Goal: Task Accomplishment & Management: Complete application form

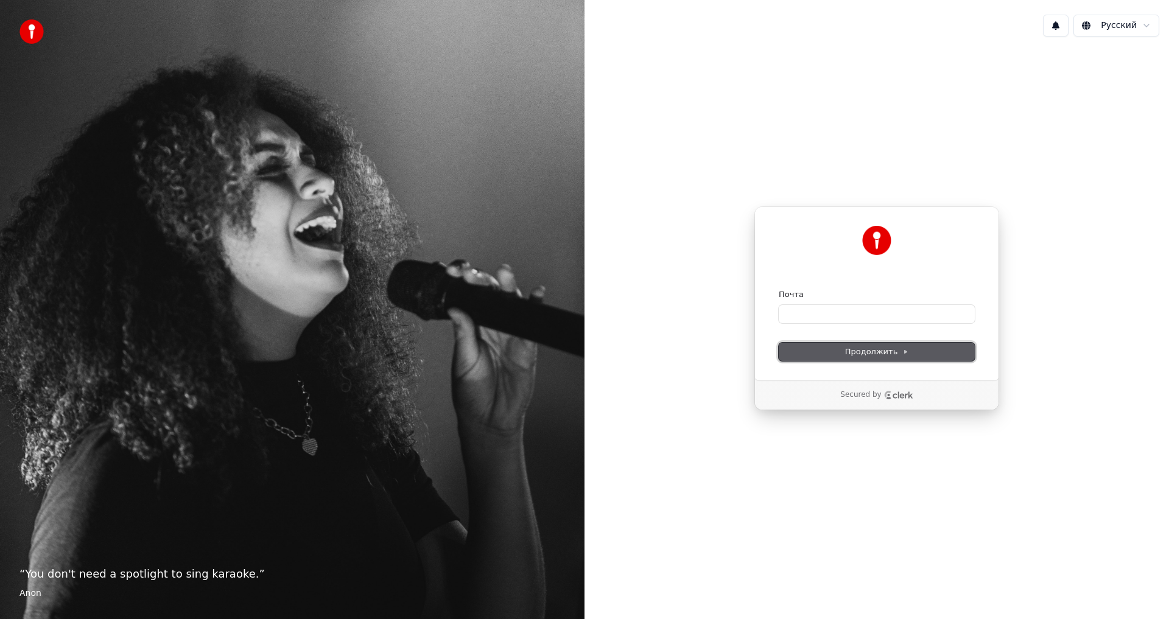
click at [874, 352] on span "Продолжить" at bounding box center [877, 351] width 64 height 11
click at [853, 346] on button "Продолжить" at bounding box center [877, 352] width 196 height 18
click at [885, 394] on icon "Clerk logo" at bounding box center [898, 395] width 29 height 9
click at [33, 28] on img at bounding box center [31, 31] width 24 height 24
click at [802, 315] on input "Почта" at bounding box center [877, 314] width 196 height 18
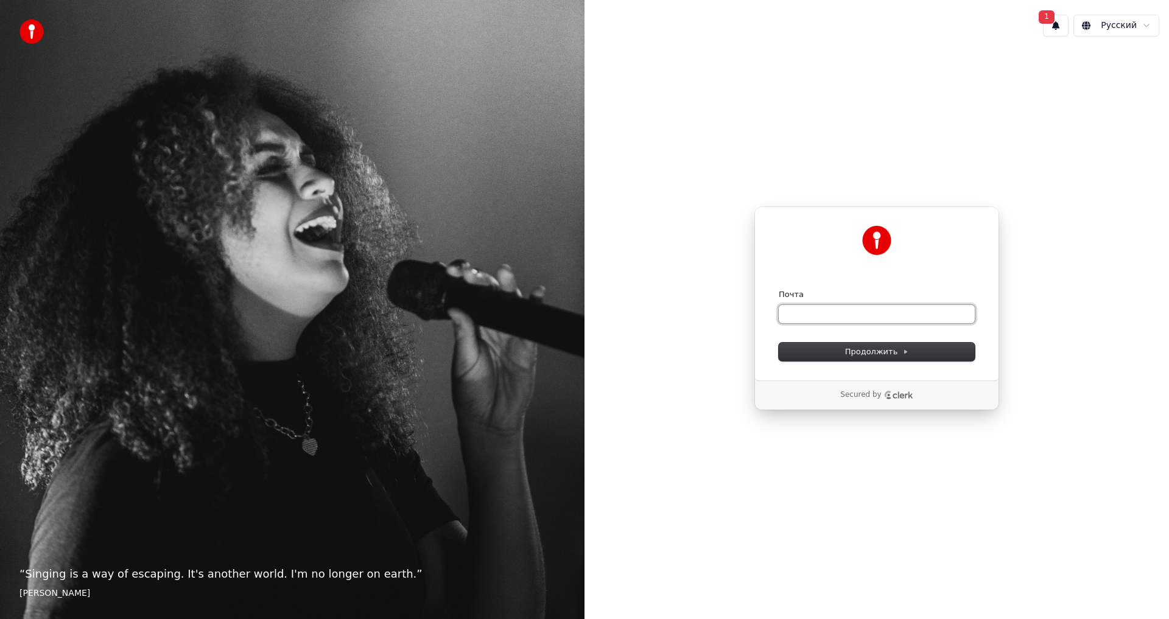
type input "*"
click at [1053, 22] on span "1" at bounding box center [1047, 16] width 16 height 13
click at [1003, 69] on div "Нажмите кнопку для обновления" at bounding box center [1024, 72] width 151 height 12
click at [1134, 67] on button "Обновить" at bounding box center [1137, 64] width 64 height 22
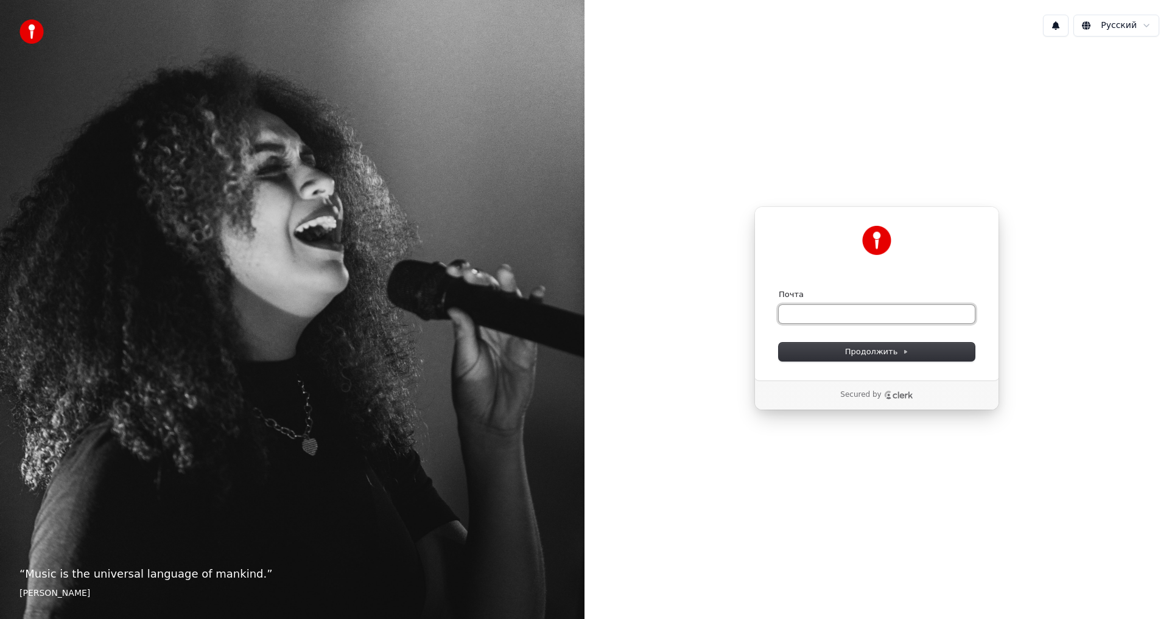
click at [813, 315] on input "Почта" at bounding box center [877, 314] width 196 height 18
click at [871, 352] on span "Продолжить" at bounding box center [877, 351] width 64 height 11
type input "**********"
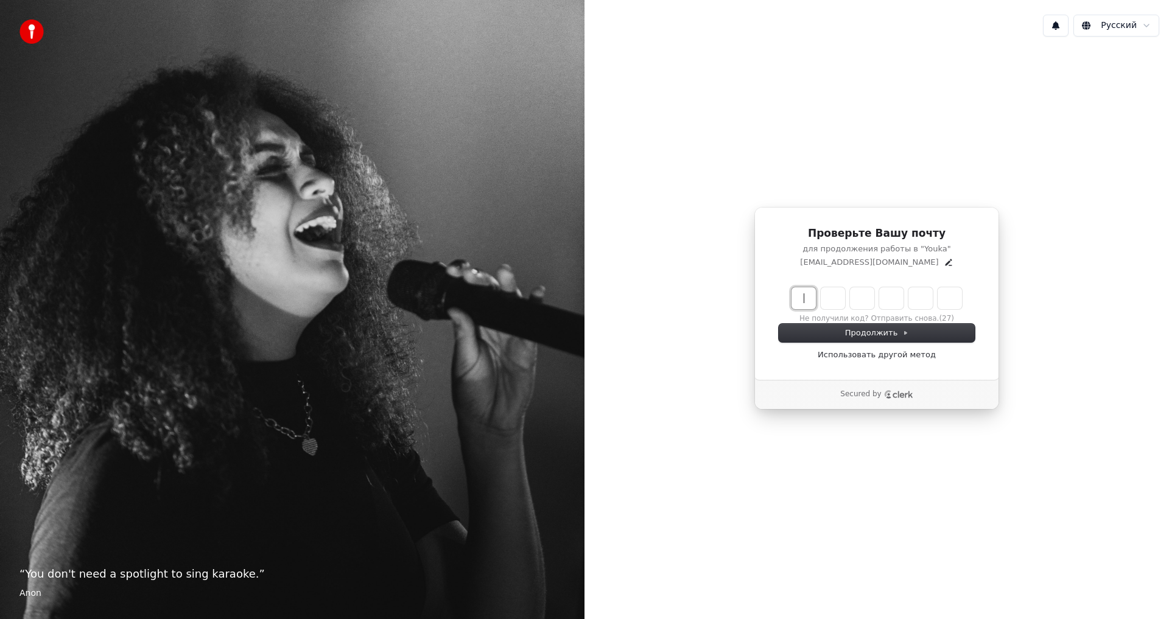
click at [804, 300] on input "Enter verification code" at bounding box center [888, 298] width 195 height 22
click at [883, 350] on link "Использовать другой метод" at bounding box center [877, 354] width 118 height 11
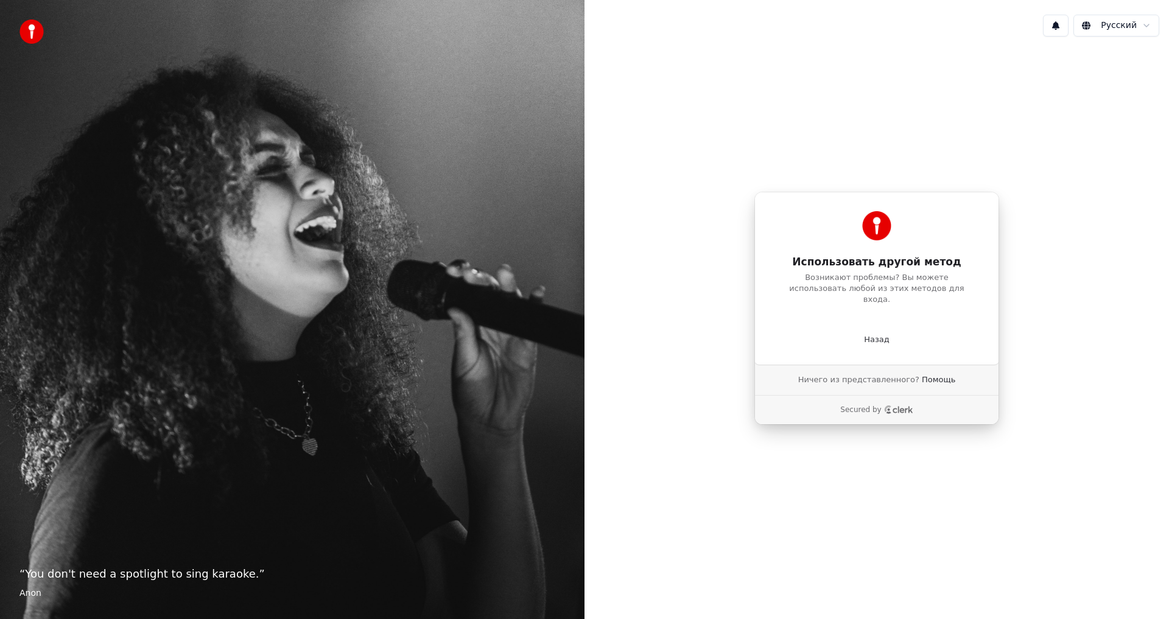
click at [801, 443] on div "Использовать другой метод Возникают проблемы? Вы можете использовать любой из э…" at bounding box center [876, 308] width 584 height 524
click at [883, 334] on p "Назад" at bounding box center [877, 339] width 26 height 11
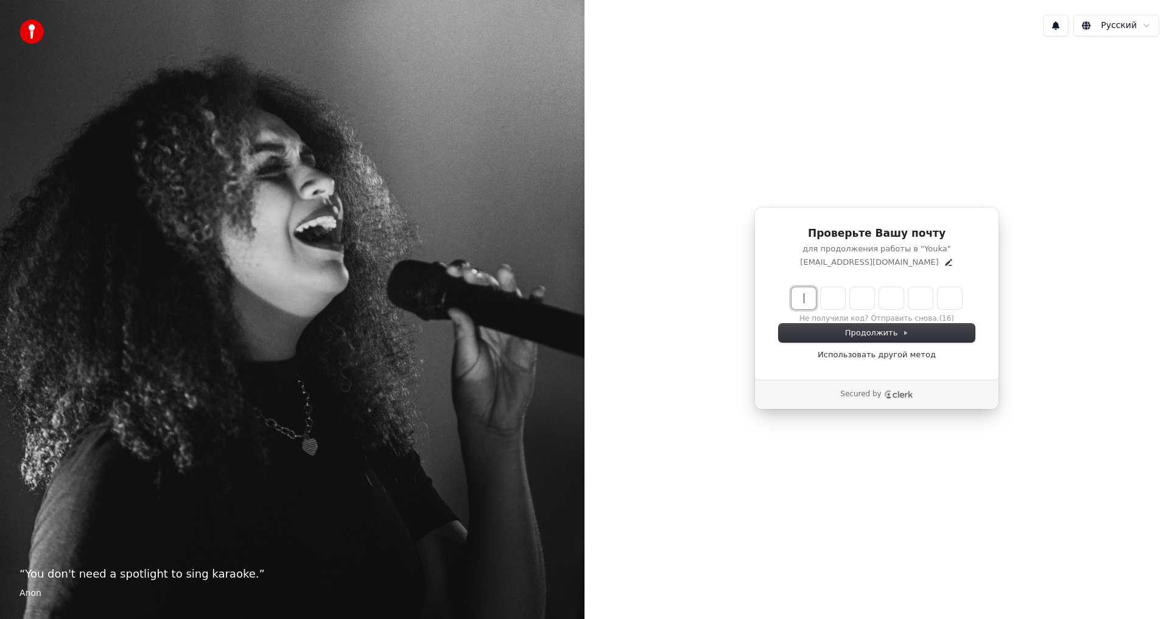
click at [801, 293] on input "Enter verification code" at bounding box center [888, 298] width 195 height 22
type input "******"
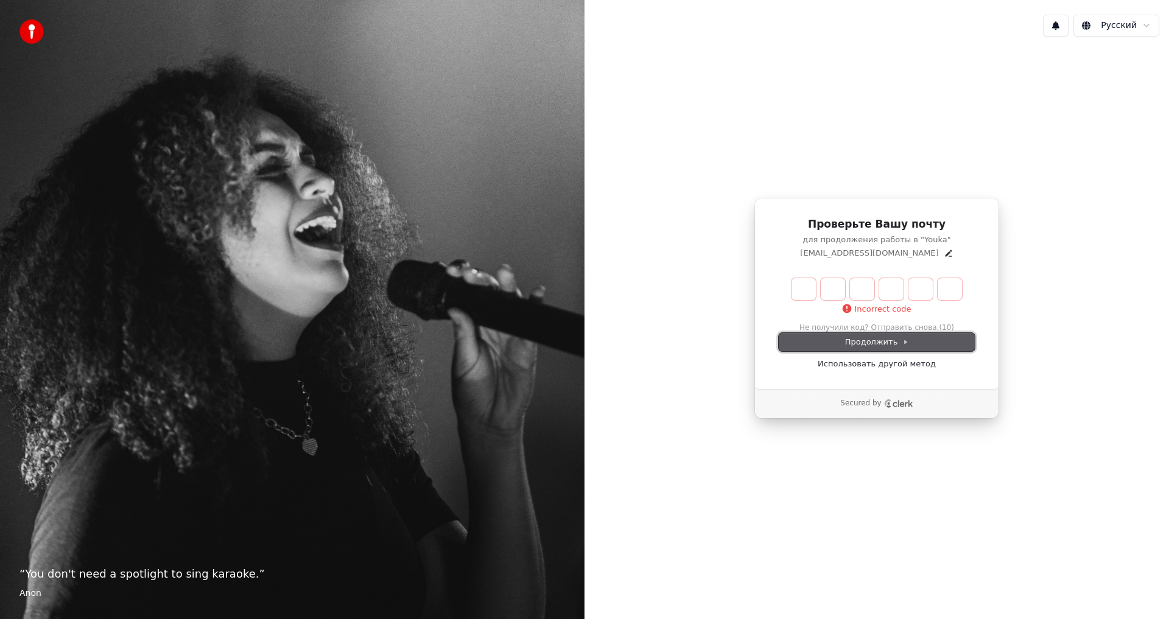
click at [910, 343] on button "Продолжить" at bounding box center [877, 342] width 196 height 18
